Goal: Complete application form: Complete application form

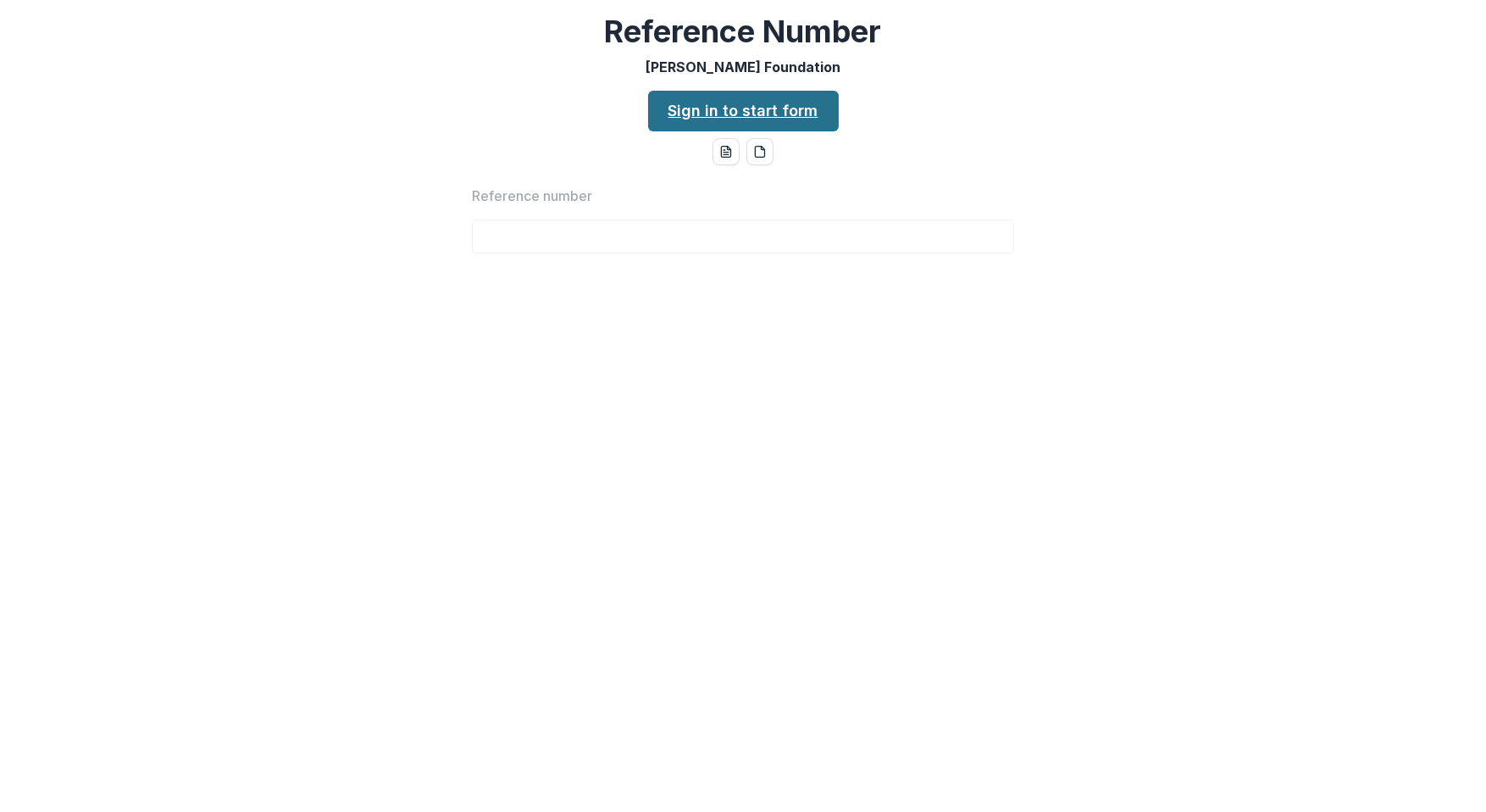
click at [681, 120] on link "Sign in to start form" at bounding box center [743, 110] width 190 height 40
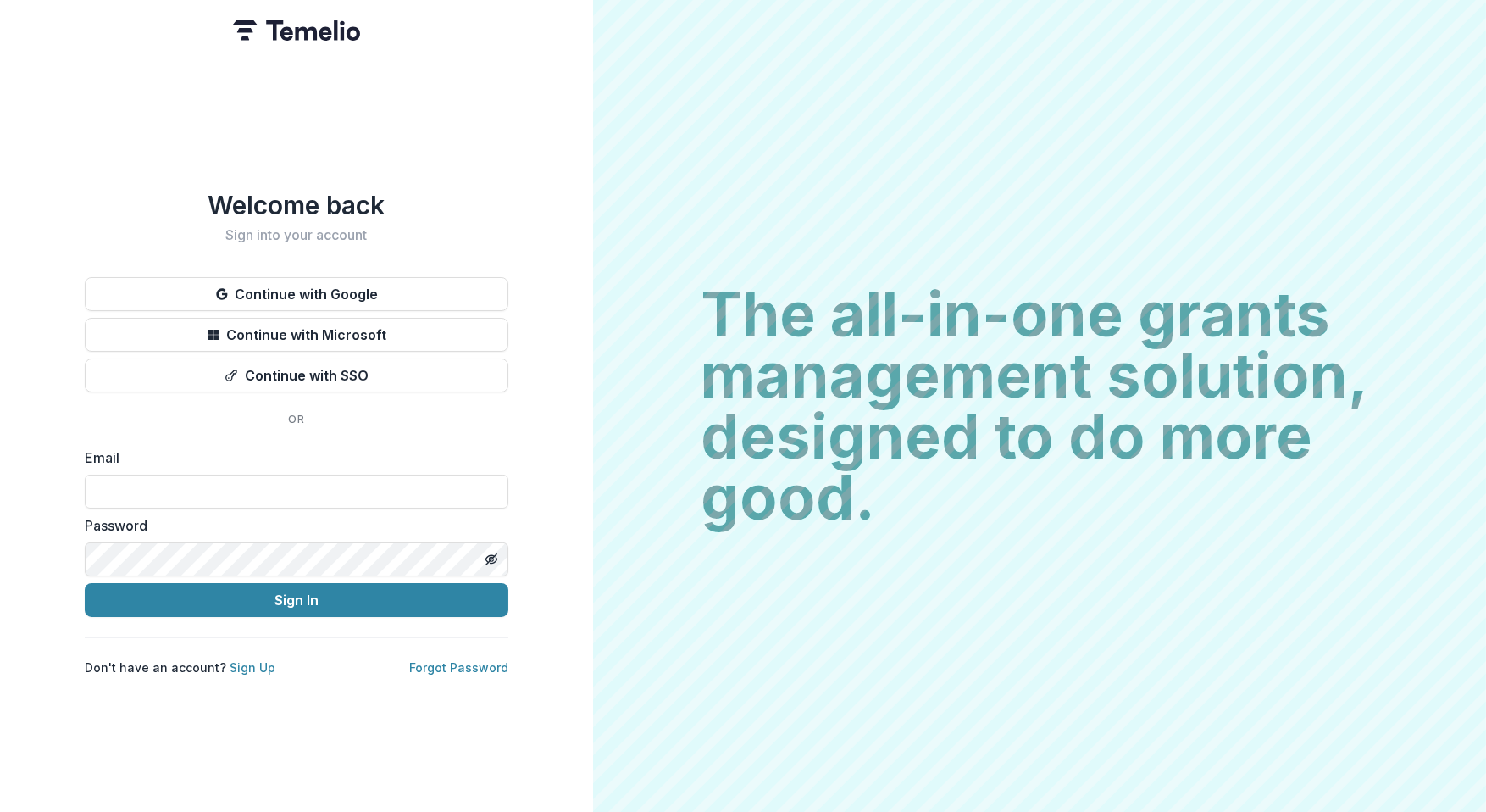
click at [233, 650] on div "Welcome back Sign into your account Continue with Google Continue with Microsof…" at bounding box center [296, 433] width 424 height 486
click at [233, 660] on link "Sign Up" at bounding box center [252, 667] width 46 height 15
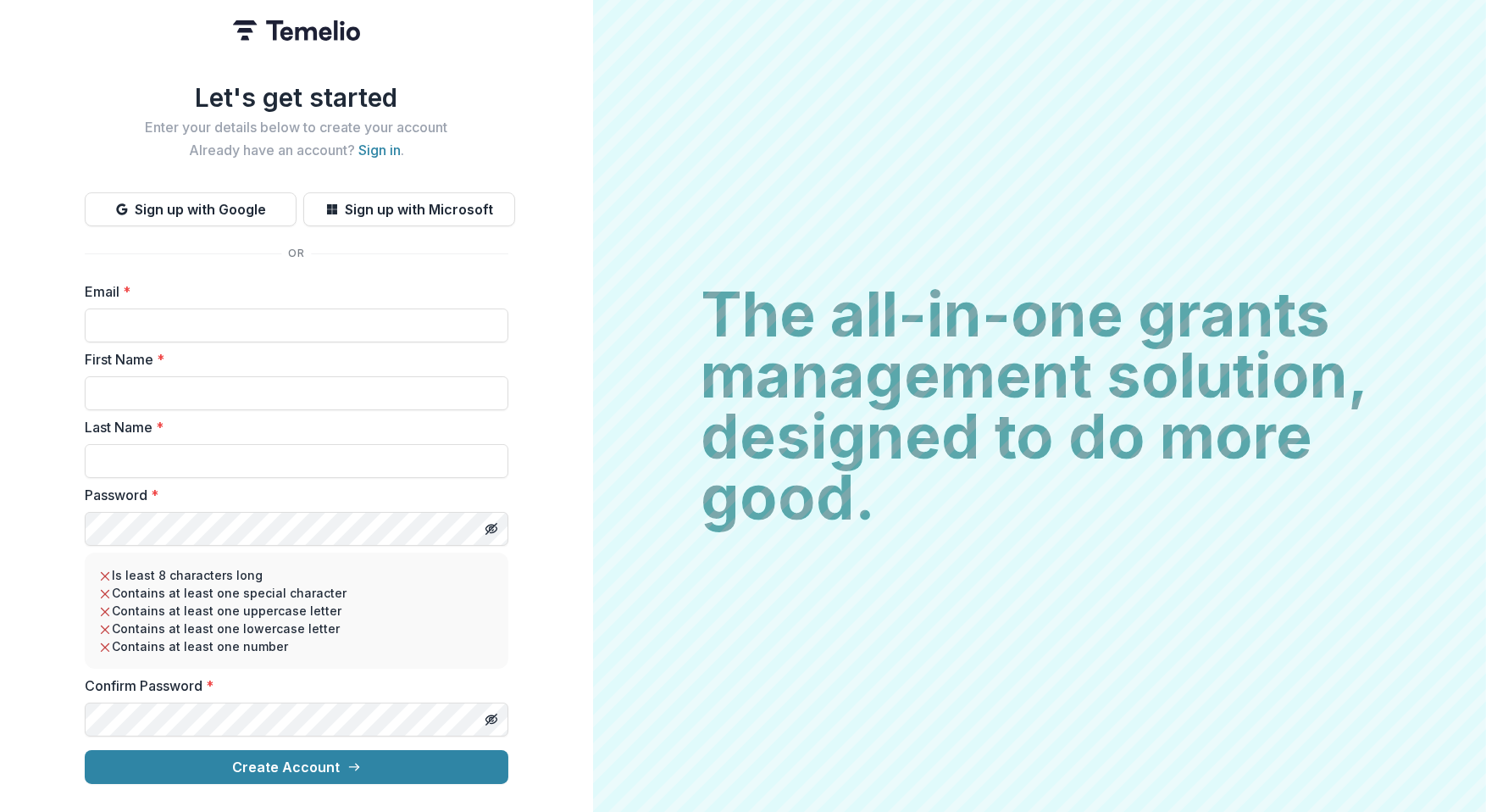
click at [212, 352] on label "First Name *" at bounding box center [291, 359] width 414 height 21
click at [212, 377] on input "First Name *" at bounding box center [296, 393] width 424 height 34
click at [214, 340] on form "Email * First Name * Last Name * Password * Is least 8 characters long Contains…" at bounding box center [296, 533] width 424 height 502
type input "**********"
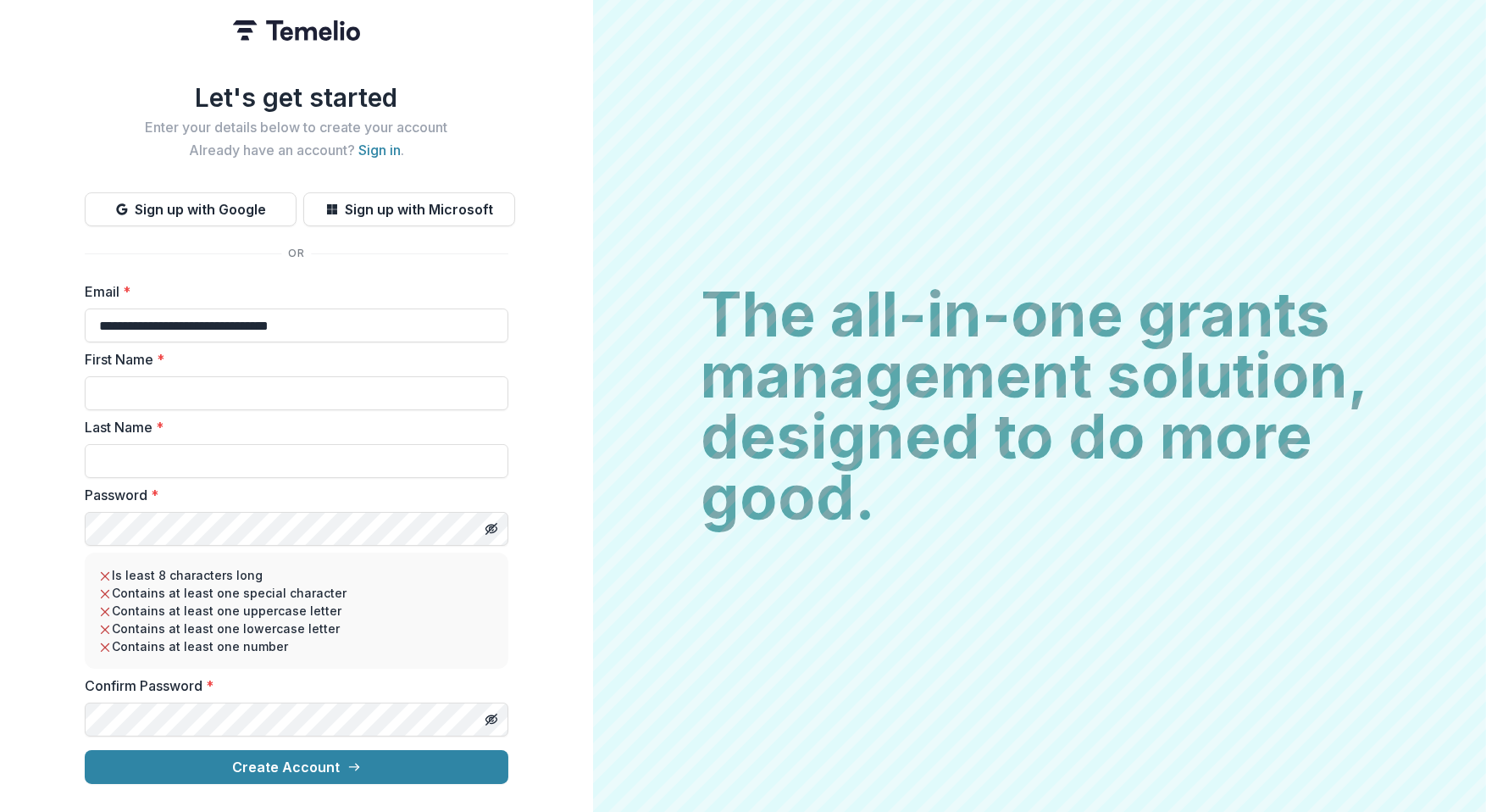
click at [188, 369] on div "First Name *" at bounding box center [296, 380] width 424 height 61
click at [187, 381] on input "First Name *" at bounding box center [296, 393] width 424 height 34
type input "*******"
type input "*****"
click at [223, 750] on button "Create Account" at bounding box center [296, 767] width 424 height 34
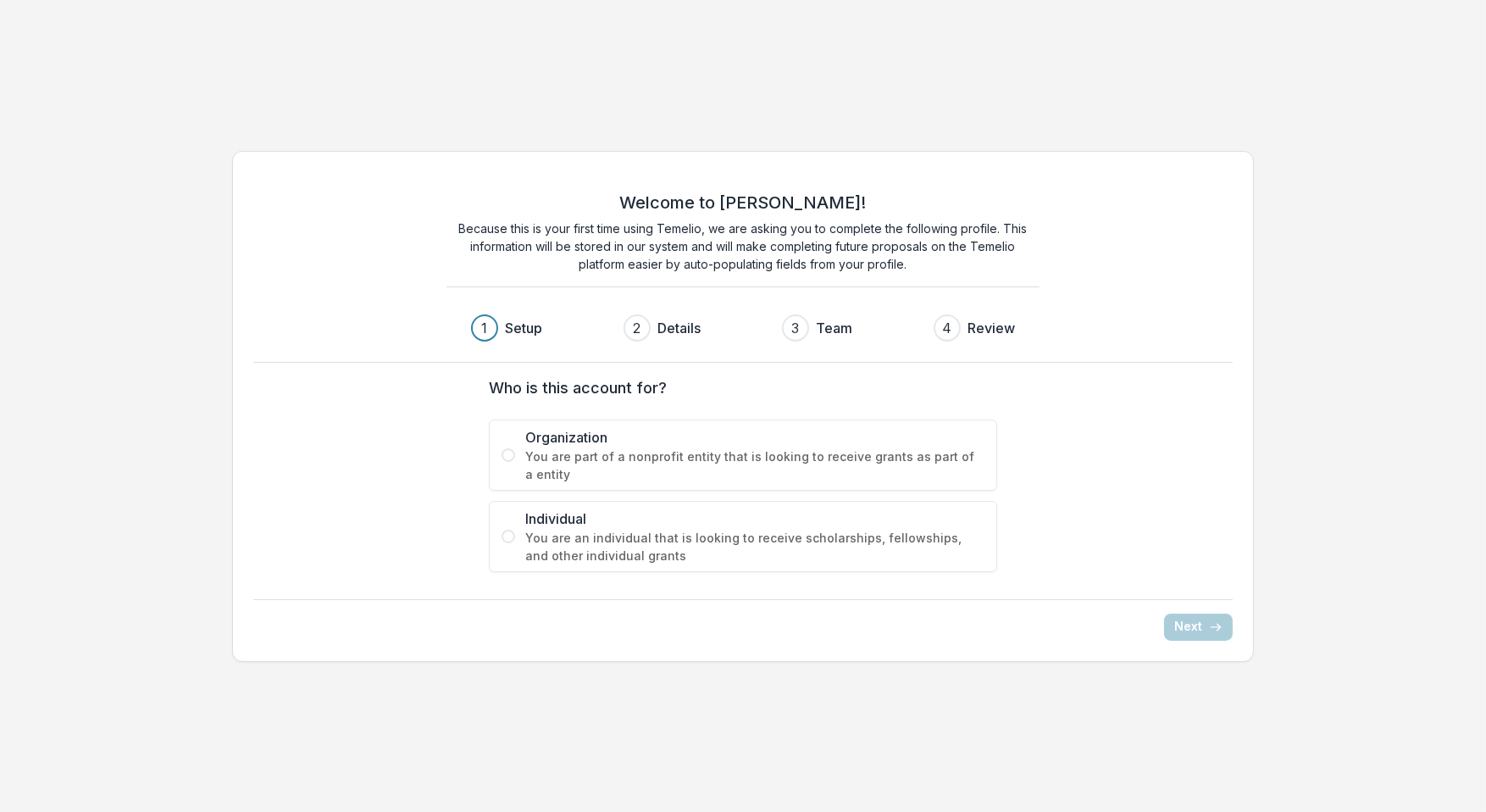
click at [541, 529] on span "You are an individual that is looking to receive scholarships, fellowships, and…" at bounding box center [755, 546] width 459 height 35
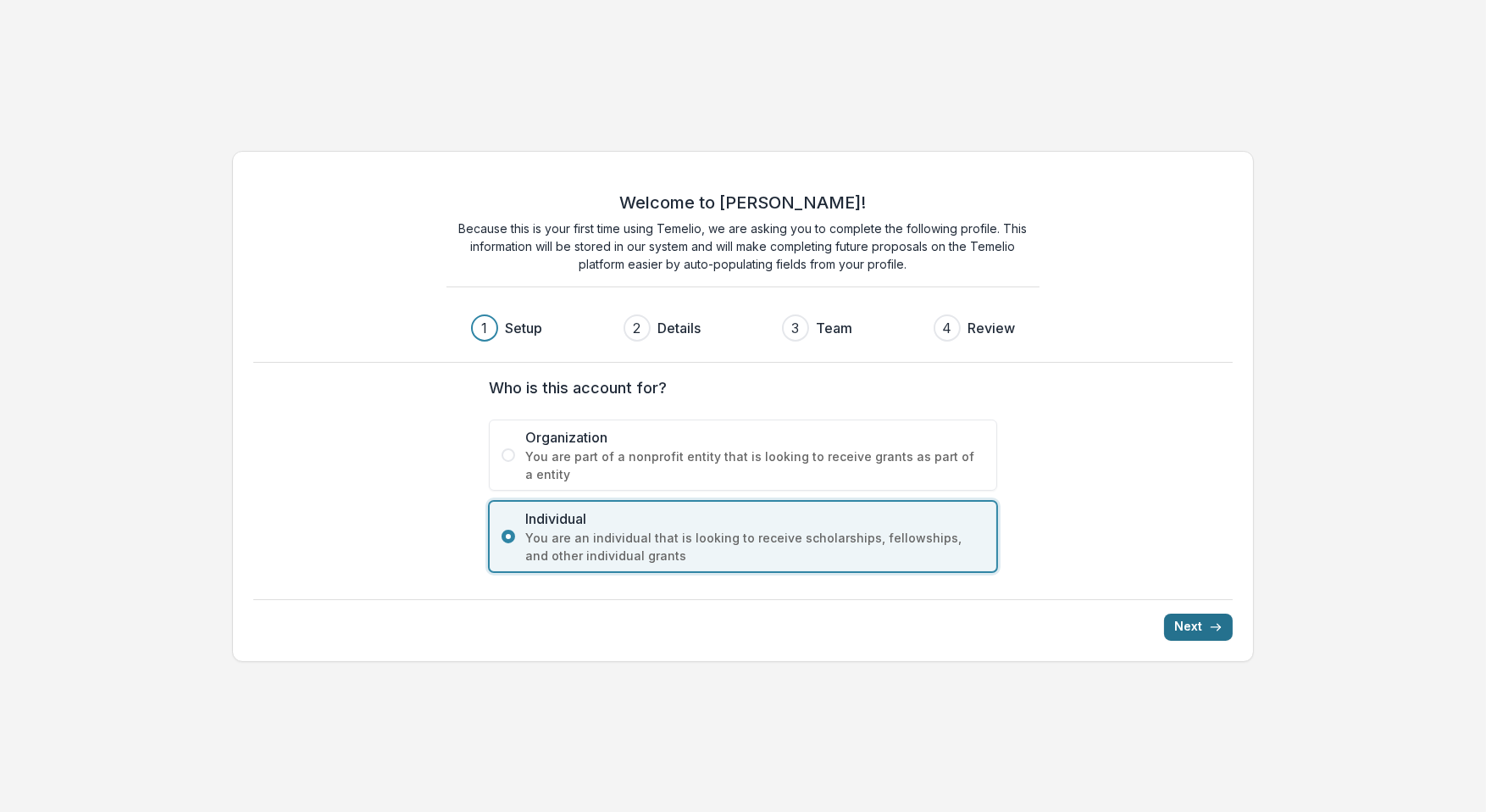
click at [1207, 613] on button "Next" at bounding box center [1199, 627] width 69 height 27
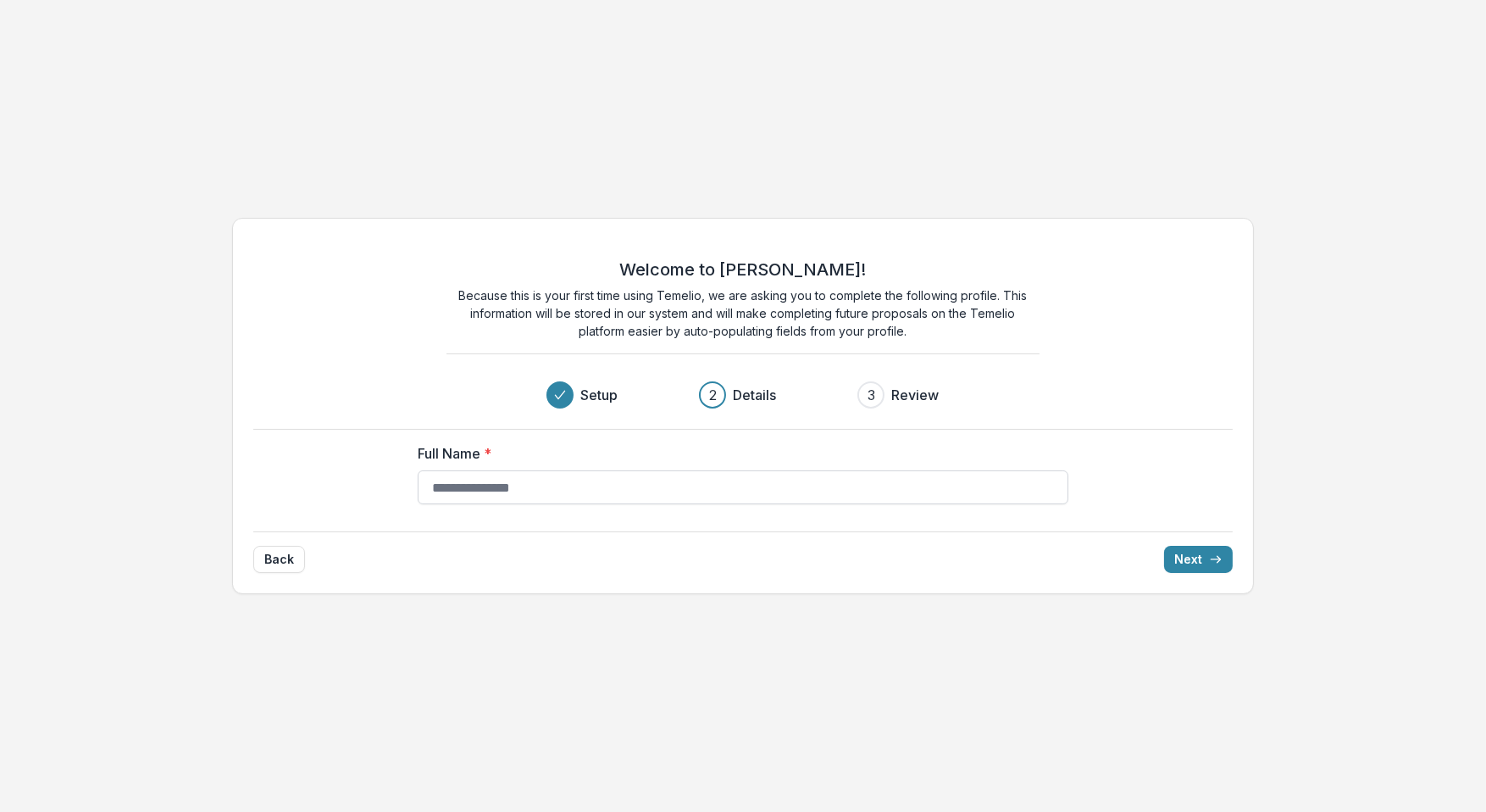
click at [590, 477] on input "Full Name *" at bounding box center [743, 486] width 650 height 34
type input "**********"
click at [1203, 568] on button "Next" at bounding box center [1199, 559] width 69 height 27
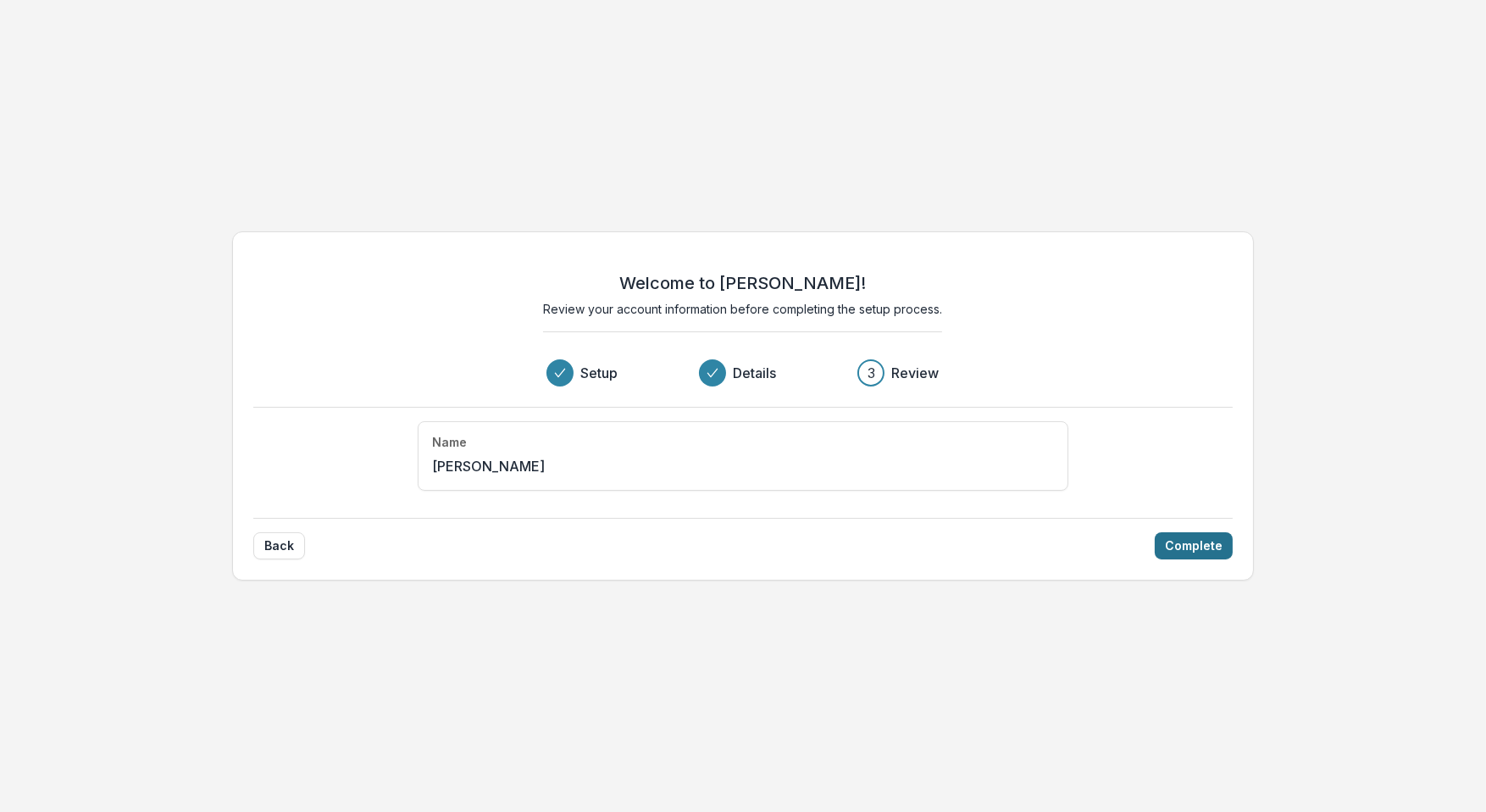
click at [1204, 555] on button "Complete" at bounding box center [1193, 546] width 77 height 27
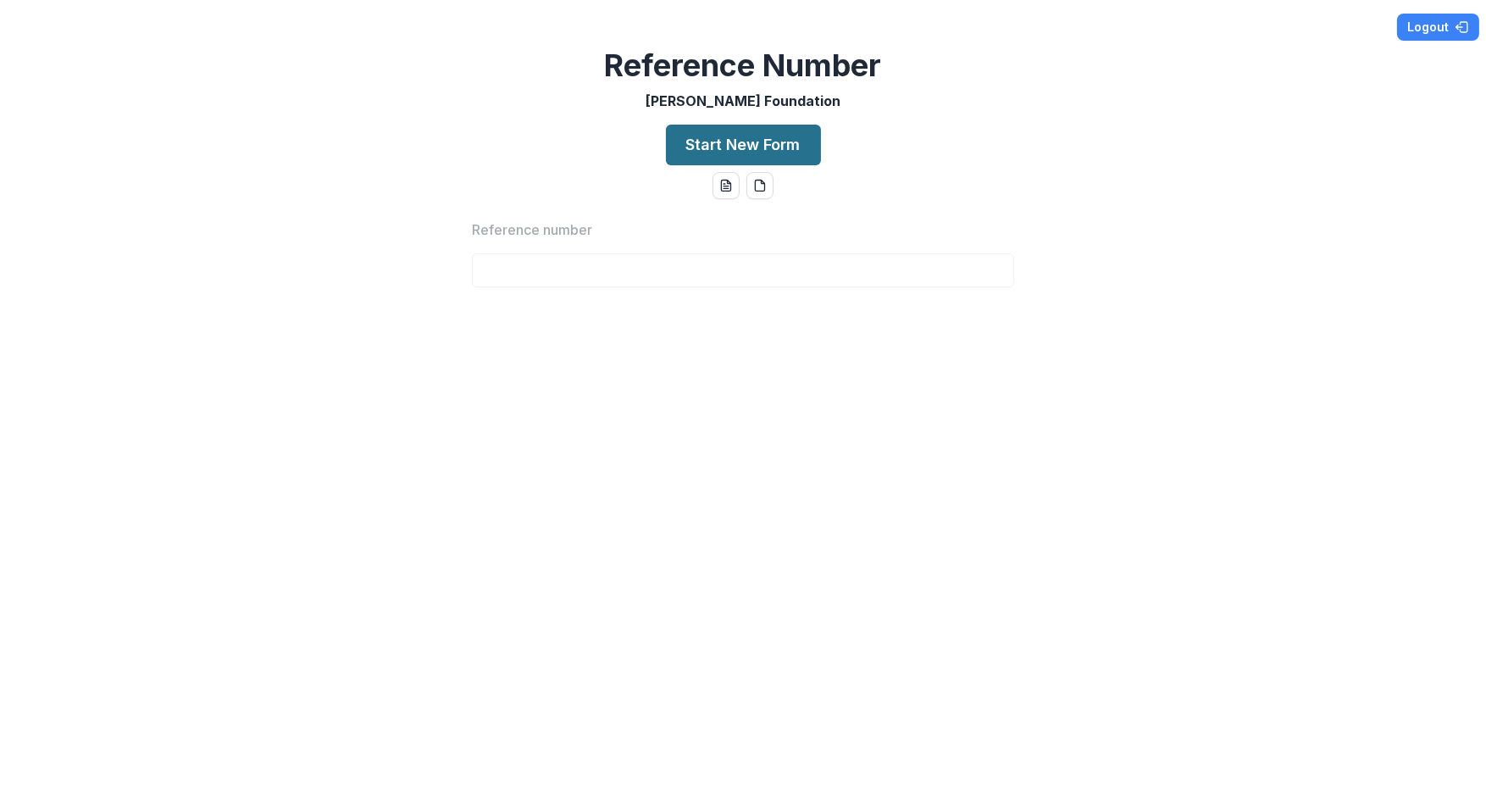
click at [697, 127] on button "Start New Form" at bounding box center [743, 144] width 155 height 40
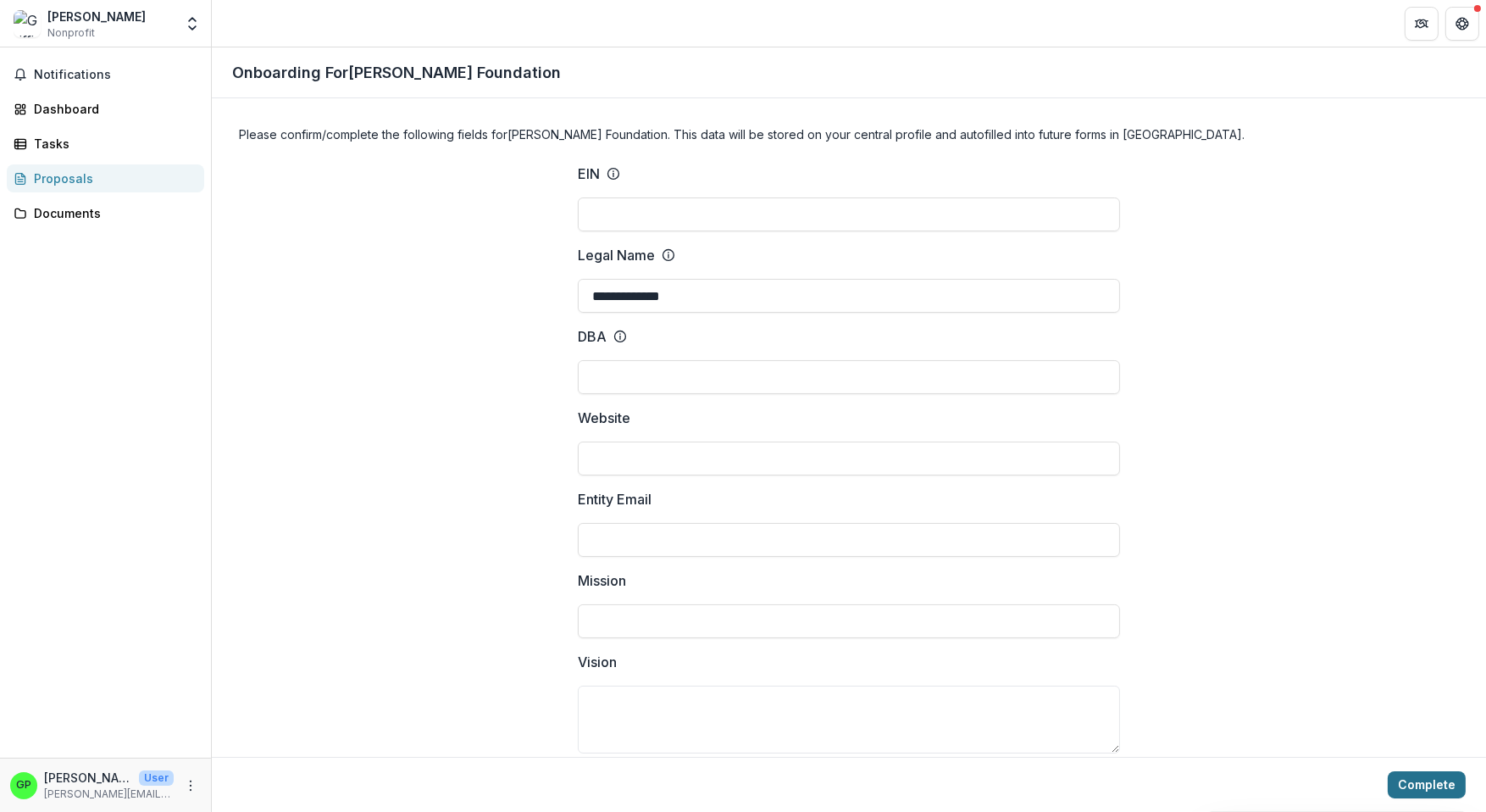
click at [1409, 786] on button "Complete" at bounding box center [1426, 785] width 77 height 27
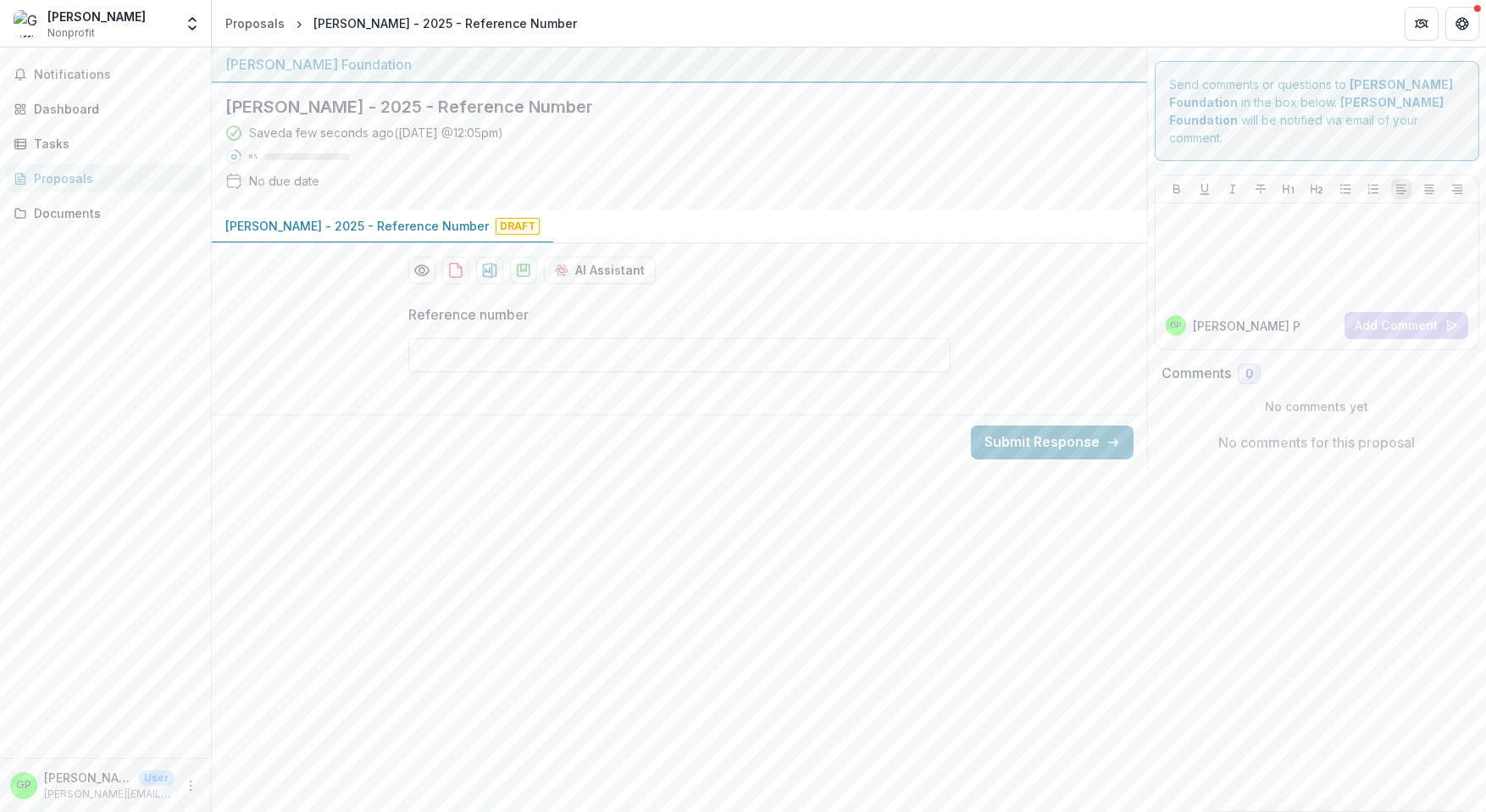
click at [662, 341] on input "Reference number" at bounding box center [679, 355] width 542 height 34
click at [201, 22] on button "Open entity switcher" at bounding box center [192, 24] width 24 height 34
click at [185, 16] on icon "Open entity switcher" at bounding box center [191, 24] width 17 height 17
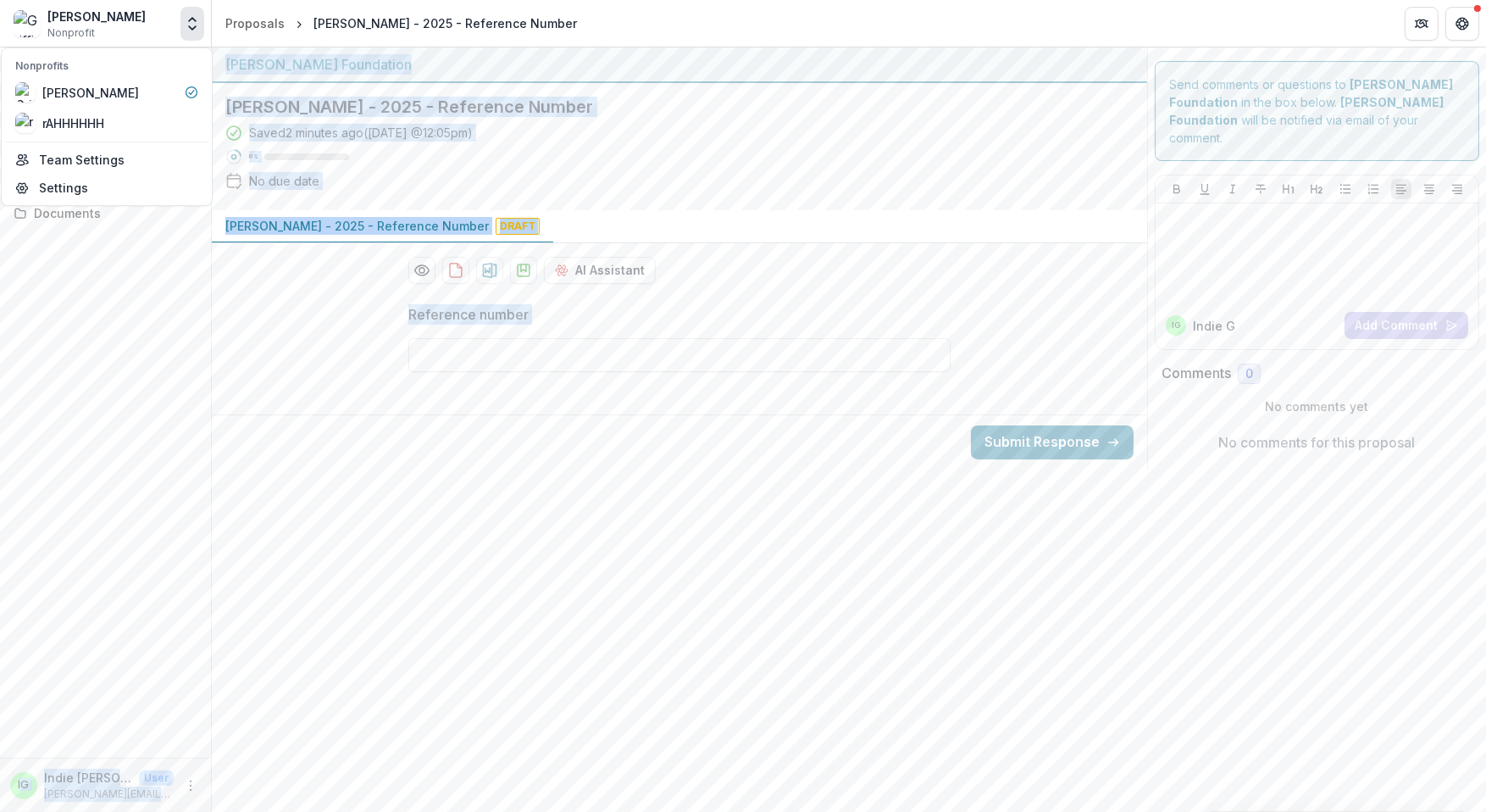
drag, startPoint x: 220, startPoint y: 631, endPoint x: 233, endPoint y: 765, distance: 134.6
click at [224, 641] on main "Notifications Dashboard Tasks Proposals Documents IG Indie Griffin User griffin…" at bounding box center [743, 429] width 1486 height 764
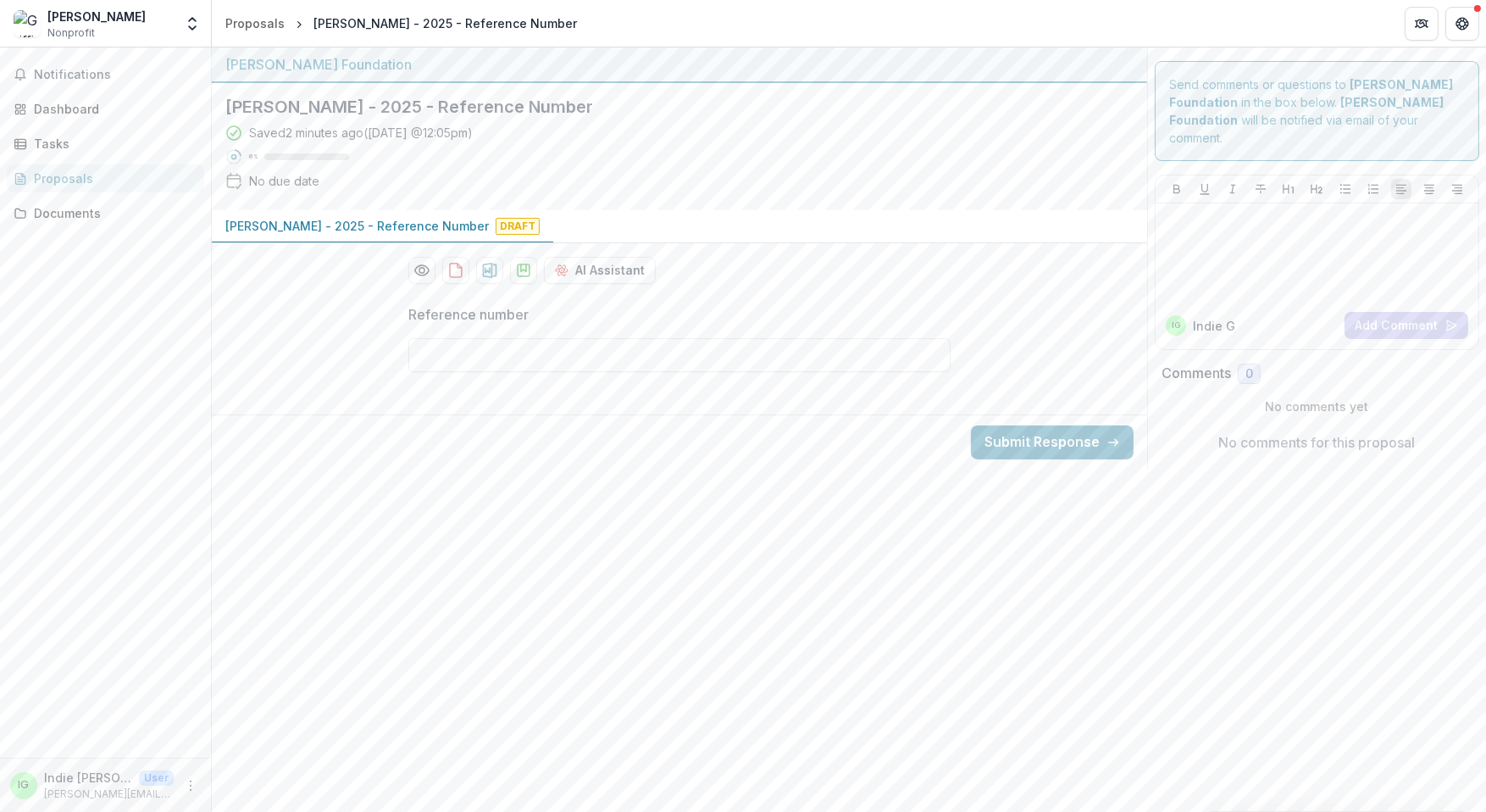
click at [210, 12] on div "Griffin Perry Nonprofit Nonprofits Griffin Perry rAHHHHHH Team Settings Settings" at bounding box center [105, 26] width 211 height 40
click at [206, 13] on div "Griffin Perry Nonprofit Nonprofits Griffin Perry rAHHHHHH Team Settings Settings" at bounding box center [105, 26] width 211 height 40
click at [201, 14] on button "Open entity switcher" at bounding box center [192, 24] width 24 height 34
click at [136, 123] on div "rAHHHHHH" at bounding box center [107, 123] width 183 height 21
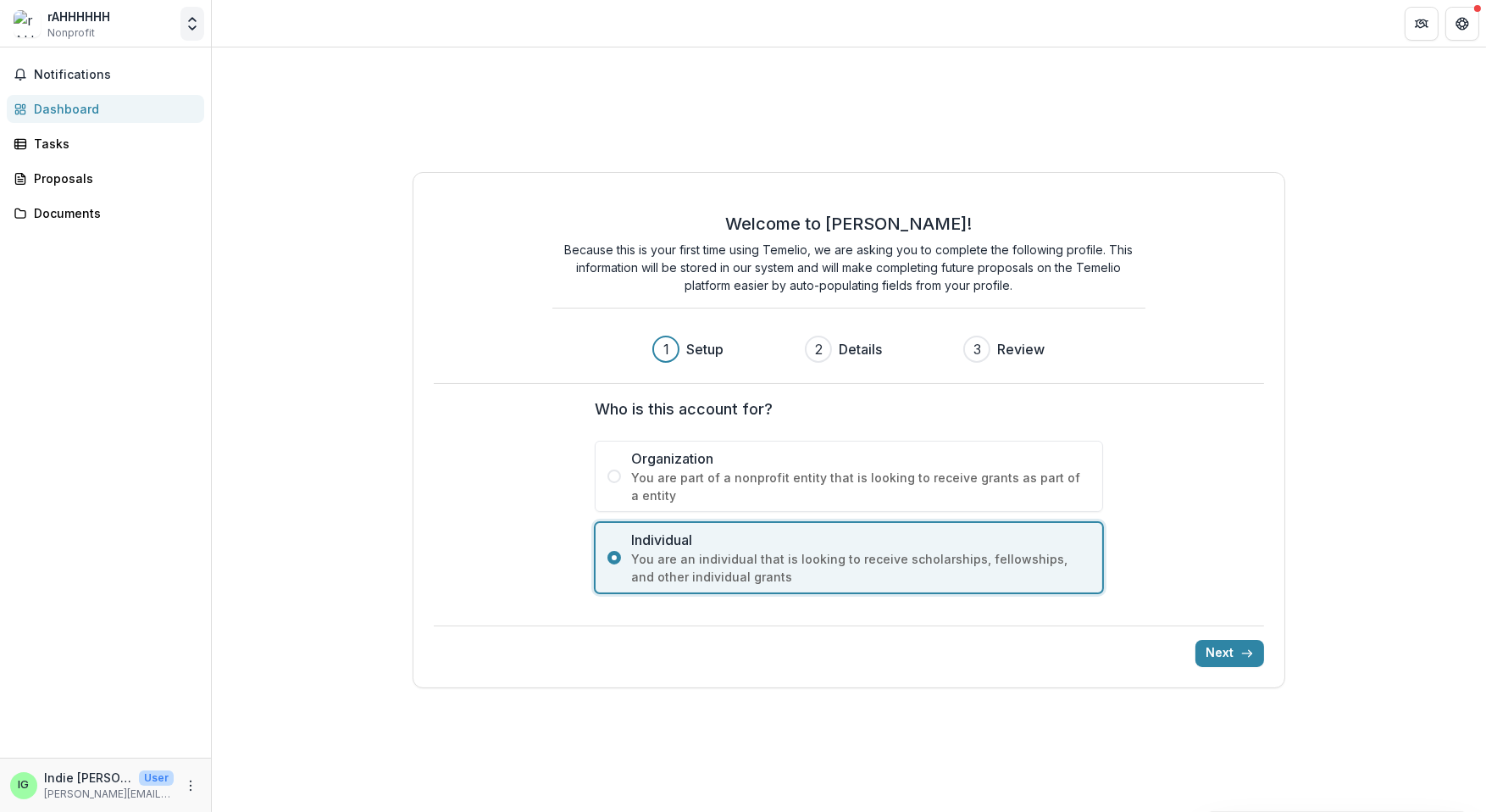
click at [189, 21] on polyline "Open entity switcher" at bounding box center [192, 19] width 7 height 3
click at [185, 16] on icon "Open entity switcher" at bounding box center [191, 24] width 17 height 17
drag, startPoint x: 190, startPoint y: 800, endPoint x: 189, endPoint y: 782, distance: 18.0
click at [190, 800] on div "IG Indie Griffin User griffin+indieindie@trytemelio.com" at bounding box center [105, 786] width 190 height 33
click at [189, 781] on icon "More" at bounding box center [190, 786] width 14 height 14
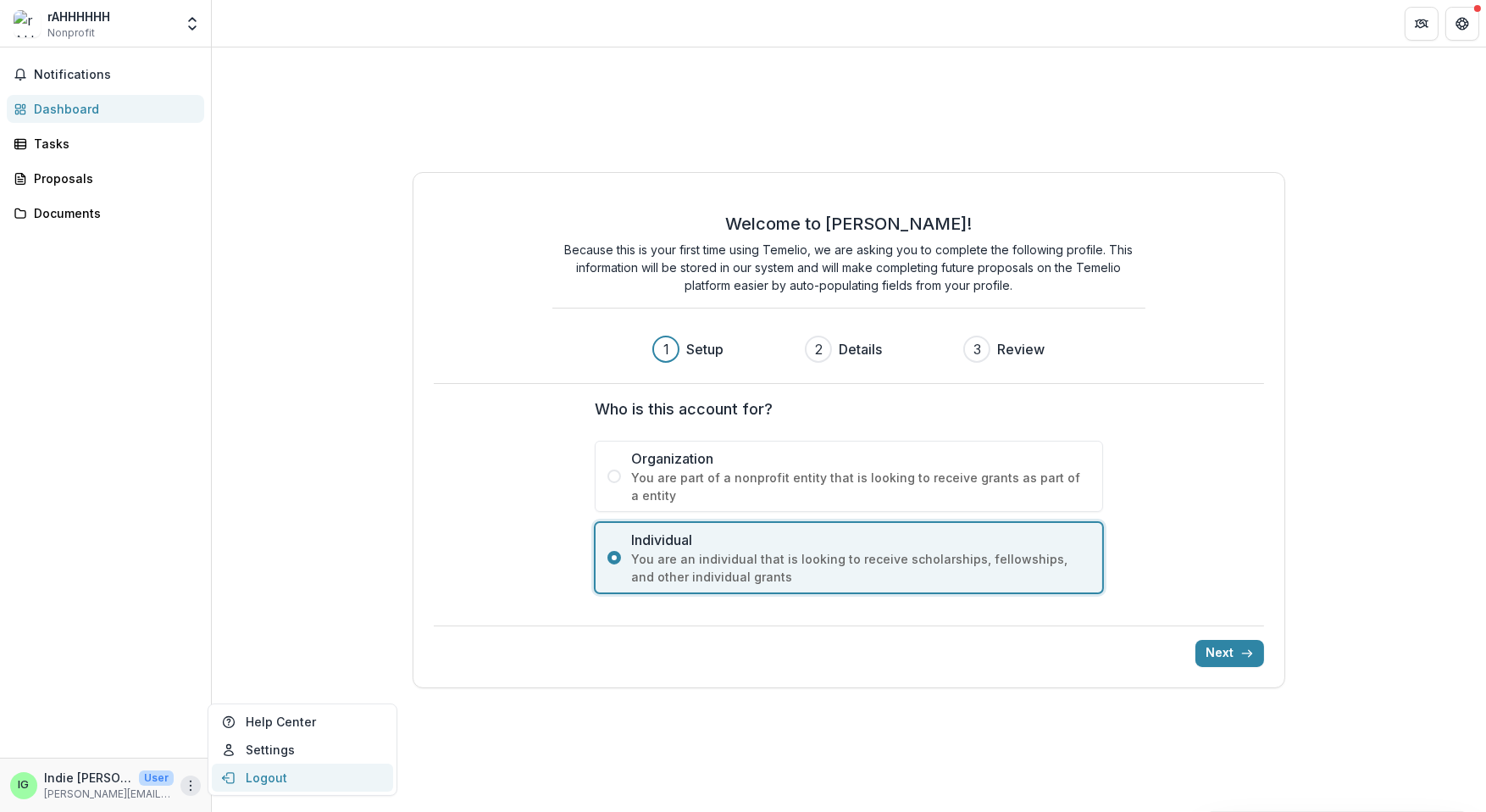
click at [250, 770] on button "Logout" at bounding box center [302, 777] width 181 height 28
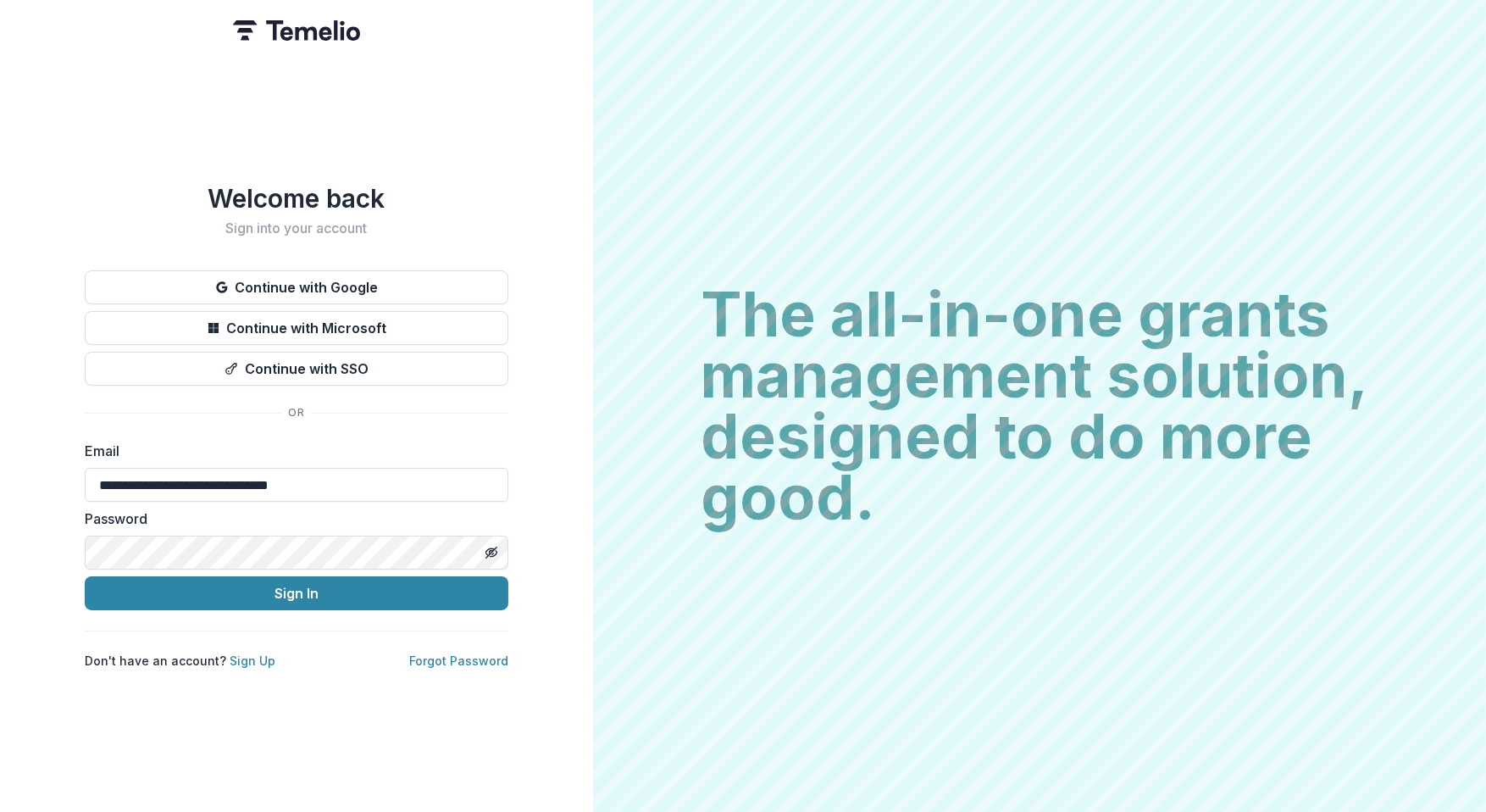
type input "**********"
click at [279, 592] on button "Sign In" at bounding box center [296, 592] width 424 height 34
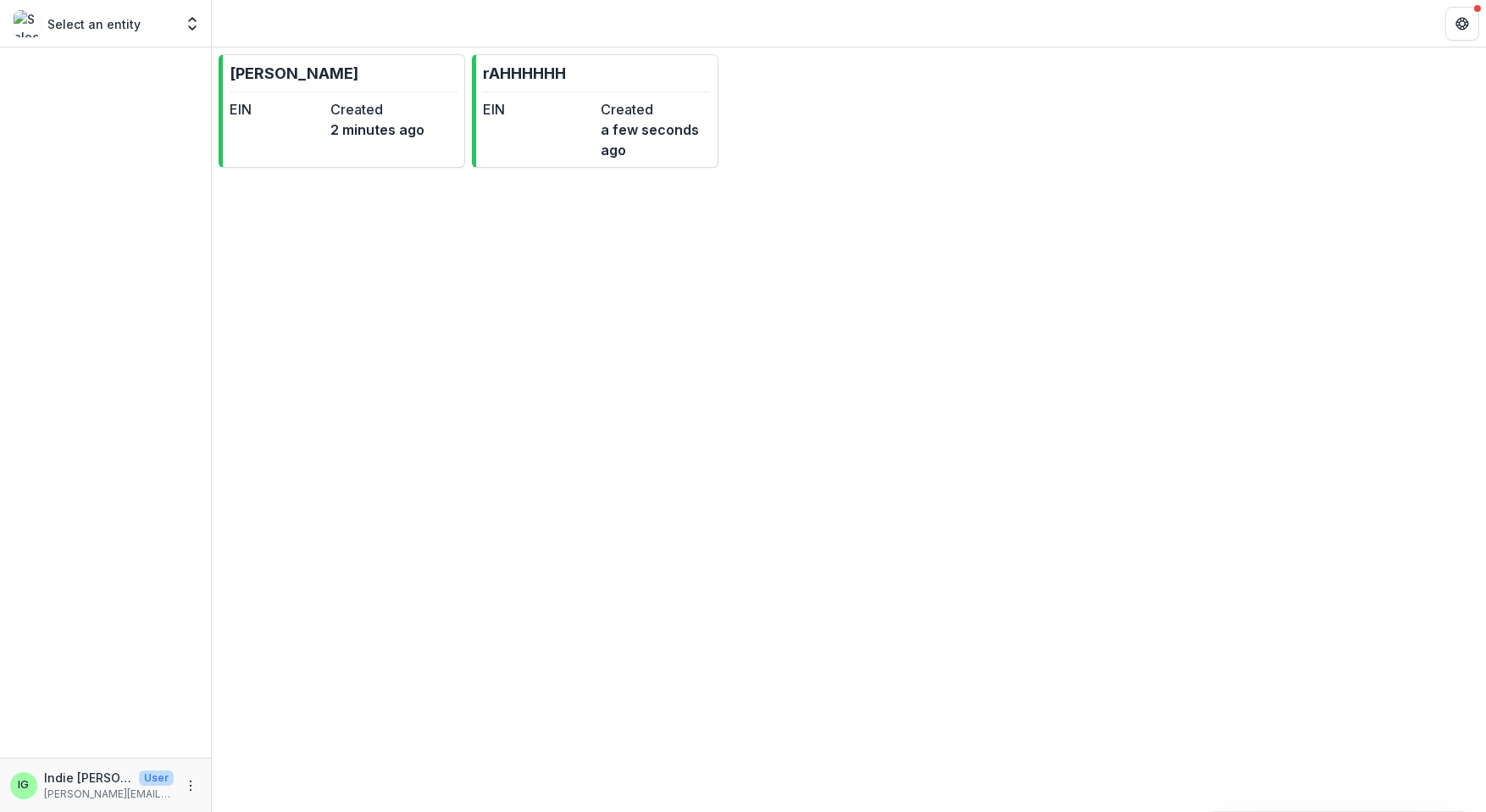
drag, startPoint x: 92, startPoint y: 425, endPoint x: 565, endPoint y: 436, distance: 473.1
click at [923, 389] on div "[PERSON_NAME] EIN Created 2 minutes ago rAHHHHHH EIN Created a few seconds ago" at bounding box center [848, 429] width 1274 height 764
click at [117, 756] on div at bounding box center [105, 402] width 211 height 710
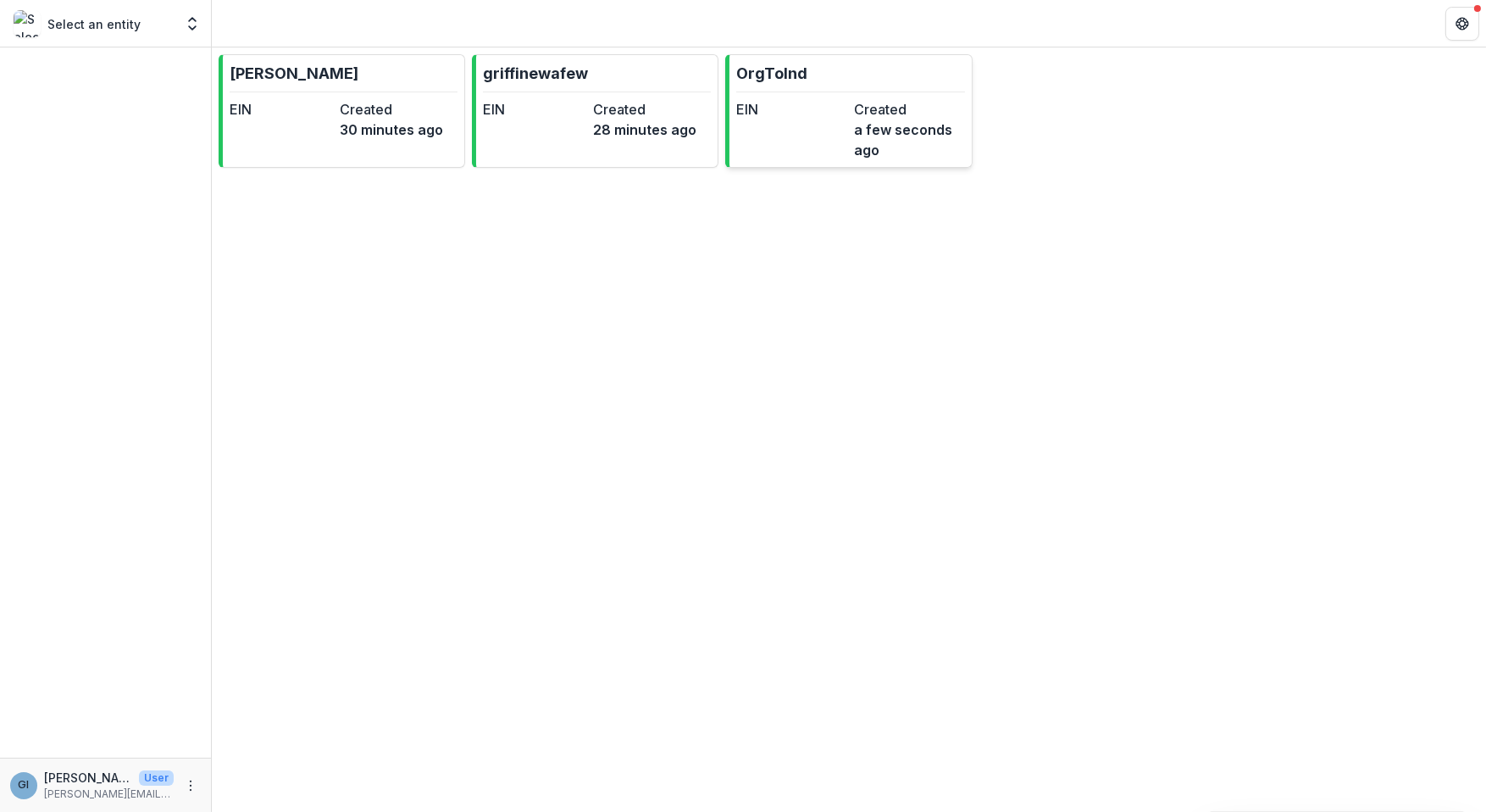
click at [870, 80] on link "OrgToInd EIN Created a few seconds ago" at bounding box center [847, 111] width 246 height 114
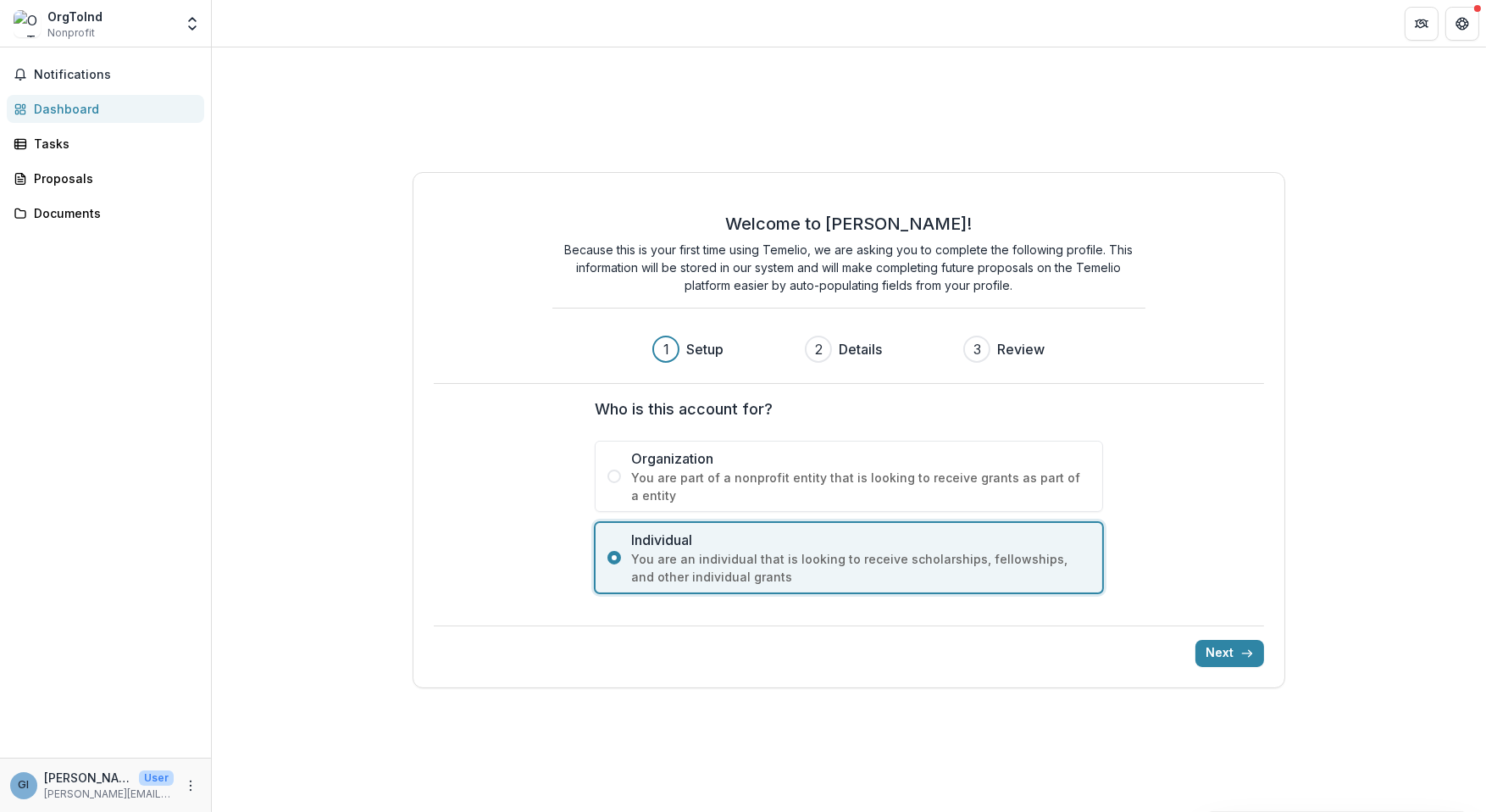
click at [750, 457] on span "Organization" at bounding box center [861, 458] width 459 height 21
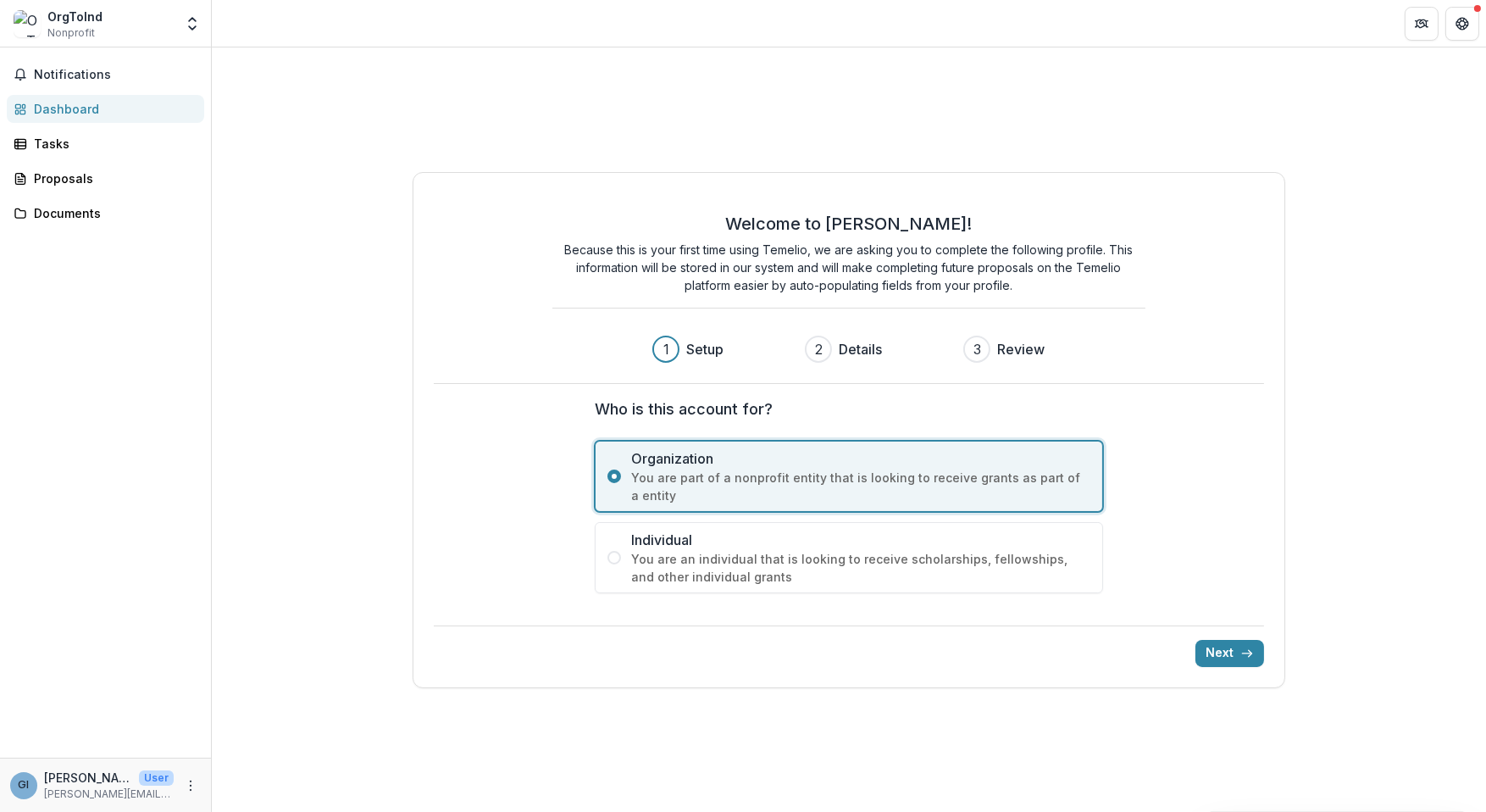
click at [1201, 646] on button "Next" at bounding box center [1230, 653] width 69 height 27
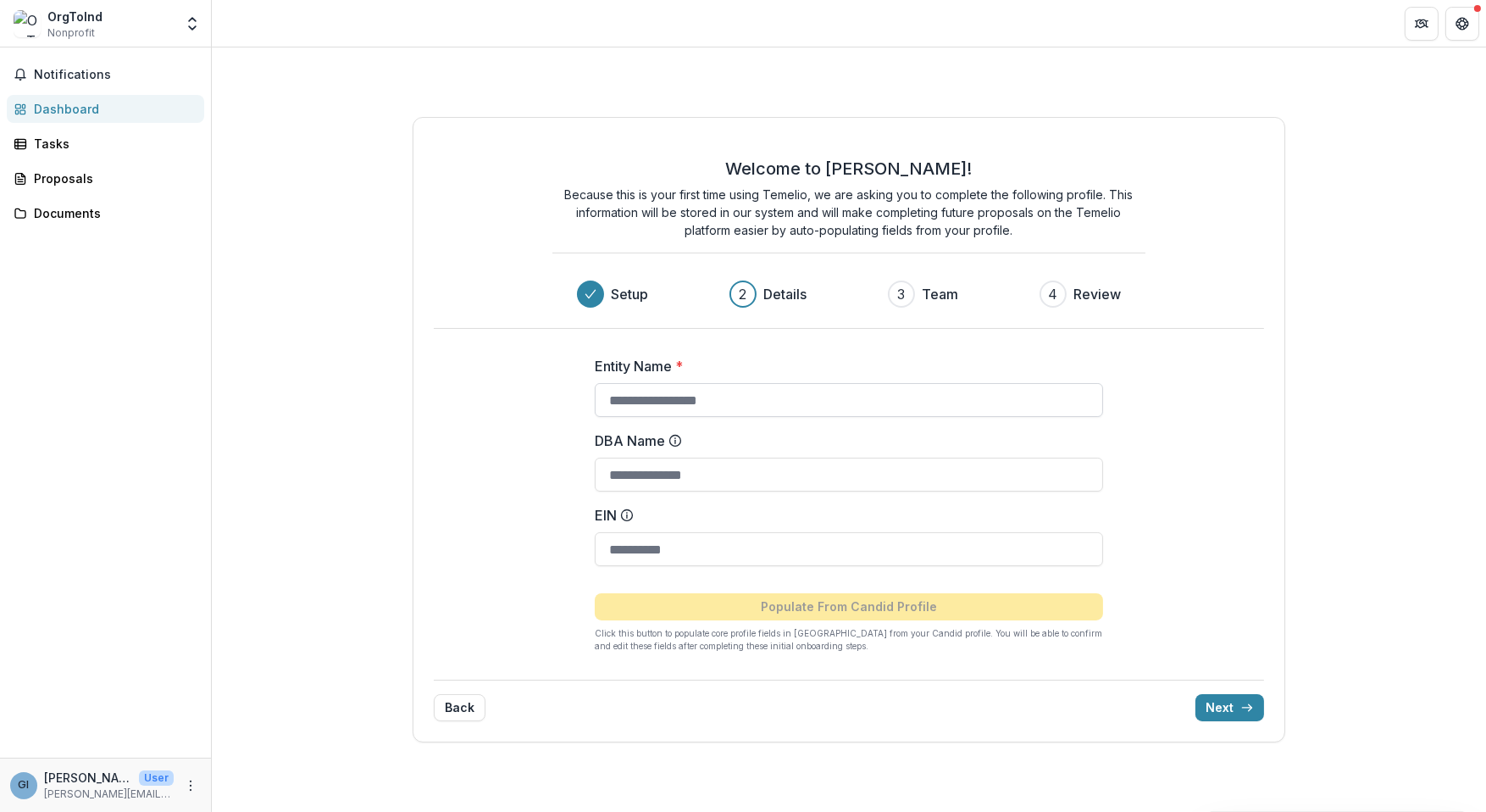
drag, startPoint x: 737, startPoint y: 414, endPoint x: 758, endPoint y: 410, distance: 21.4
click at [737, 414] on input "Entity Name *" at bounding box center [848, 399] width 508 height 34
type input "**********"
click at [1215, 701] on button "Next" at bounding box center [1230, 708] width 69 height 27
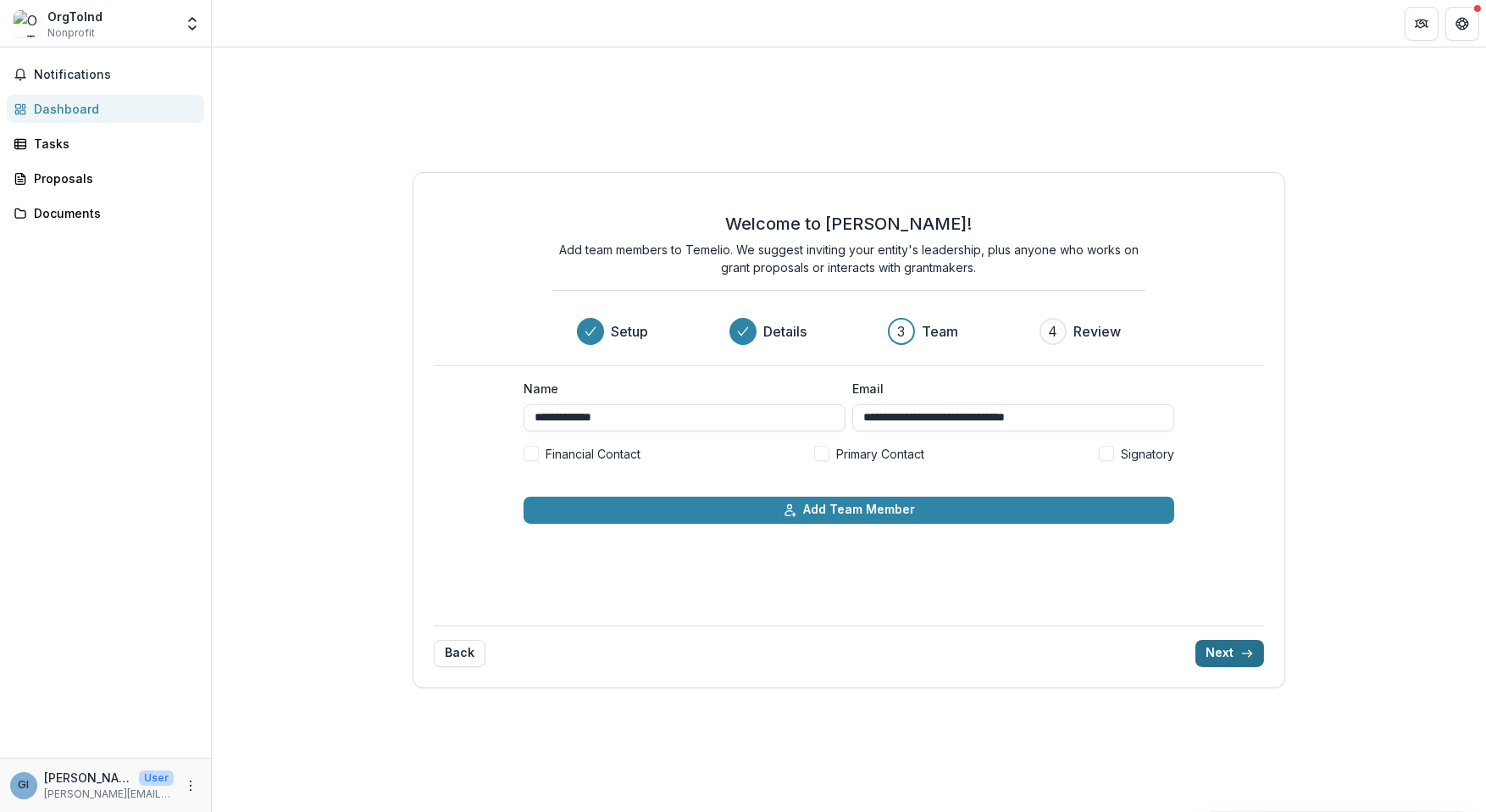
click at [1233, 664] on button "Next" at bounding box center [1230, 653] width 69 height 27
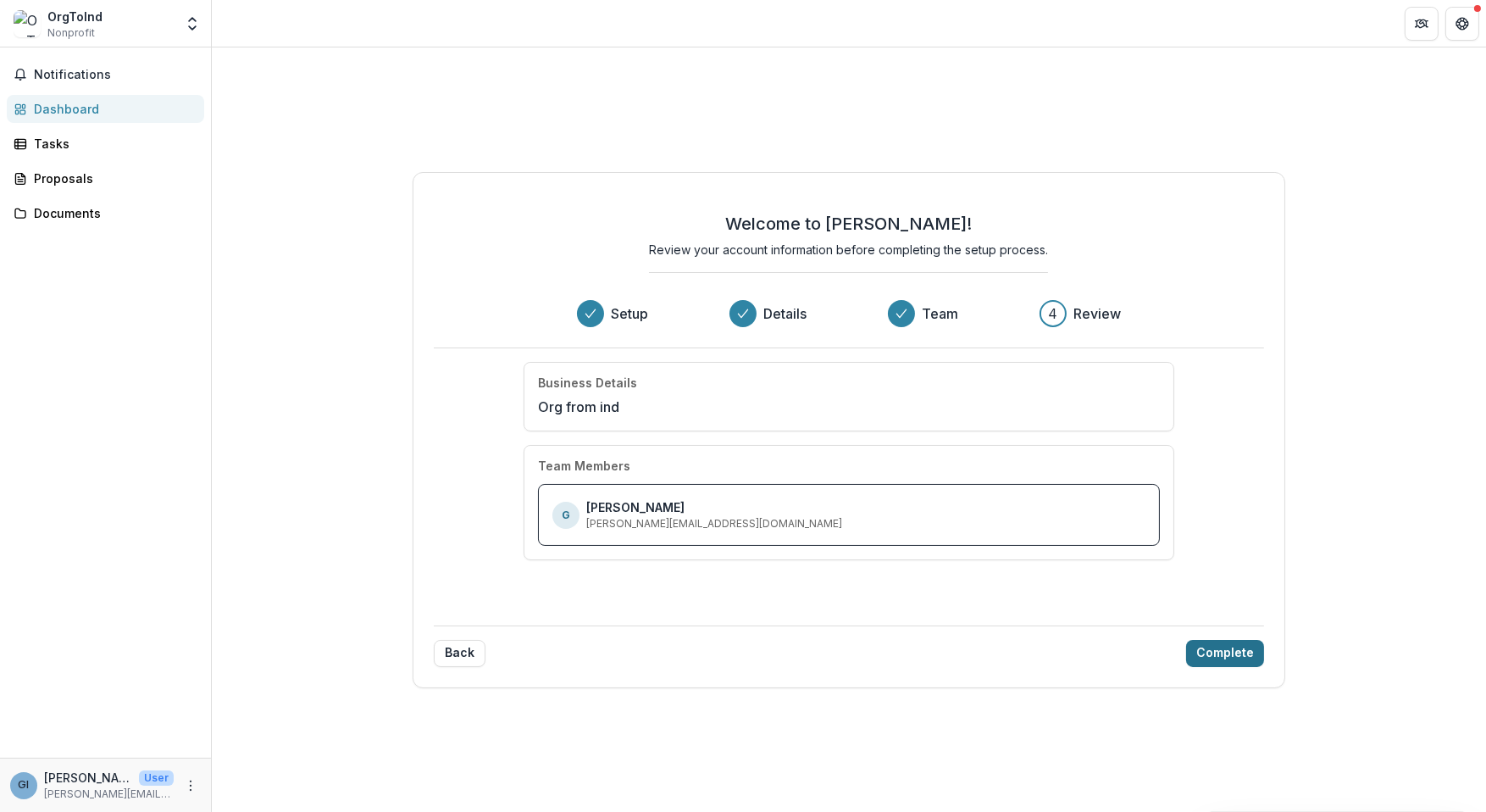
click at [1234, 664] on button "Complete" at bounding box center [1224, 653] width 77 height 27
